Goal: Communication & Community: Answer question/provide support

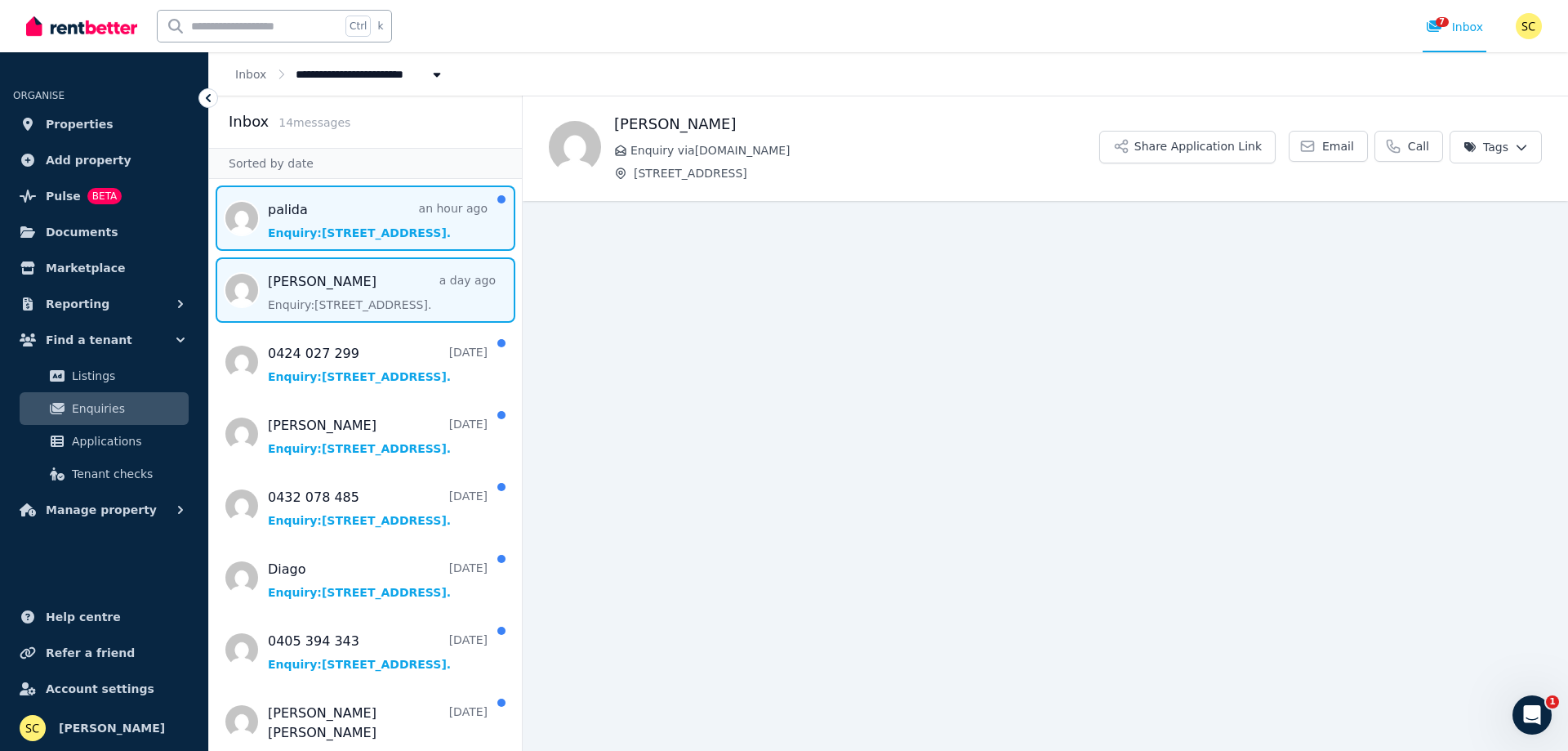
click at [442, 207] on span "Message list" at bounding box center [365, 218] width 313 height 65
